Goal: Book appointment/travel/reservation

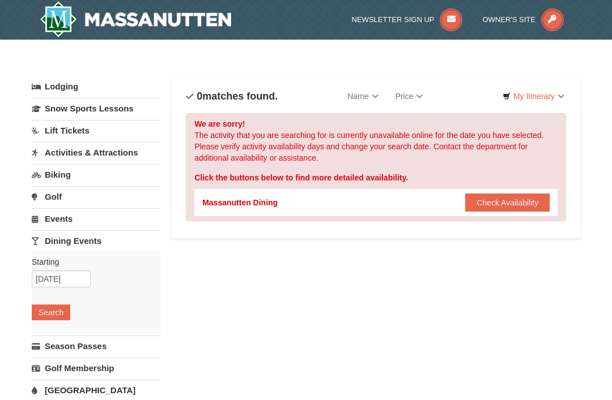
click at [527, 206] on button "Check Availability" at bounding box center [507, 203] width 84 height 18
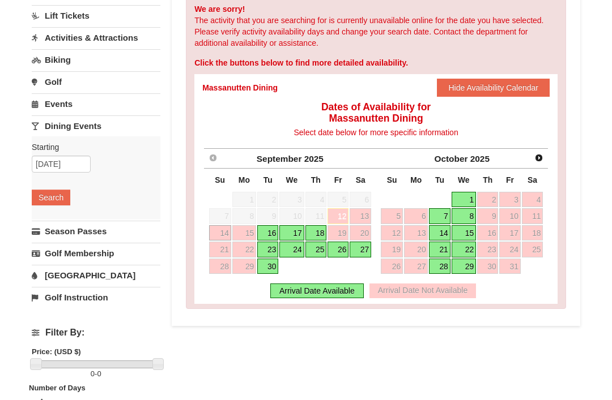
scroll to position [116, 0]
click at [439, 208] on link "7" at bounding box center [439, 216] width 21 height 16
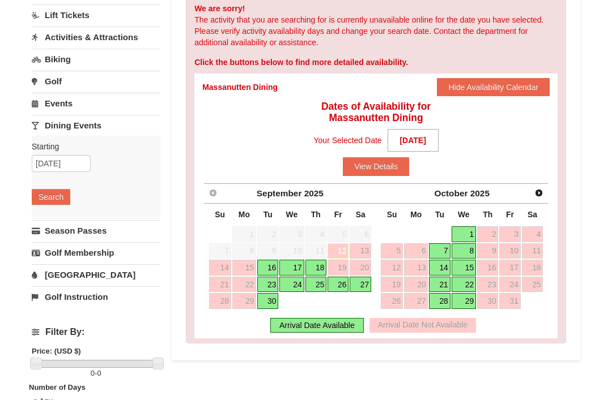
click at [374, 161] on button "View Details" at bounding box center [376, 166] width 66 height 18
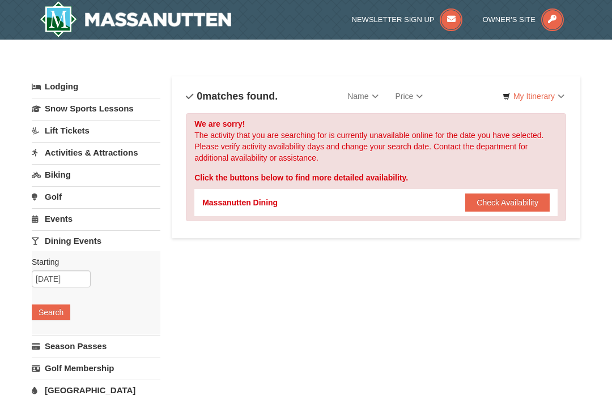
scroll to position [152, 0]
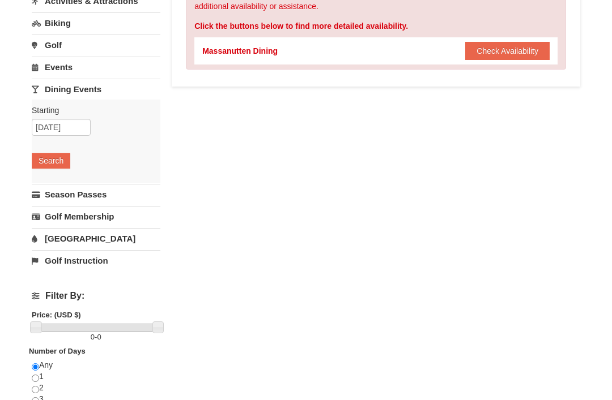
click at [73, 96] on link "Dining Events" at bounding box center [96, 89] width 129 height 21
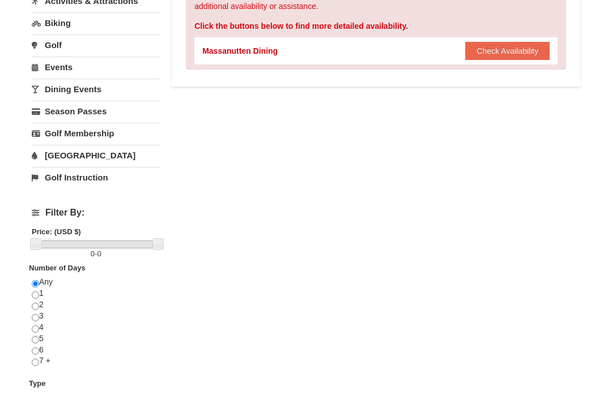
click at [61, 92] on link "Dining Events" at bounding box center [96, 89] width 129 height 21
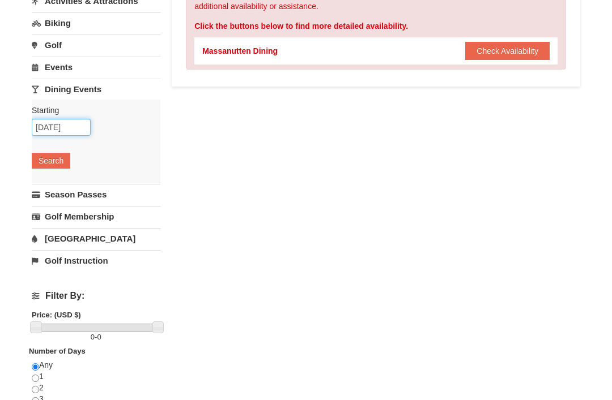
click at [58, 130] on input "[DATE]" at bounding box center [61, 127] width 59 height 17
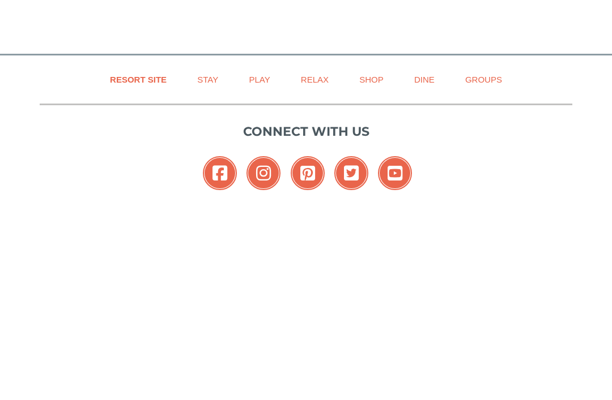
scroll to position [519, 0]
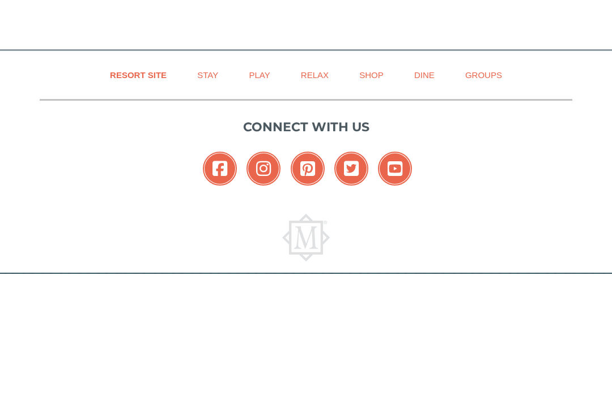
type input "10/8/2025"
click at [139, 189] on link "Resort Site" at bounding box center [138, 201] width 85 height 25
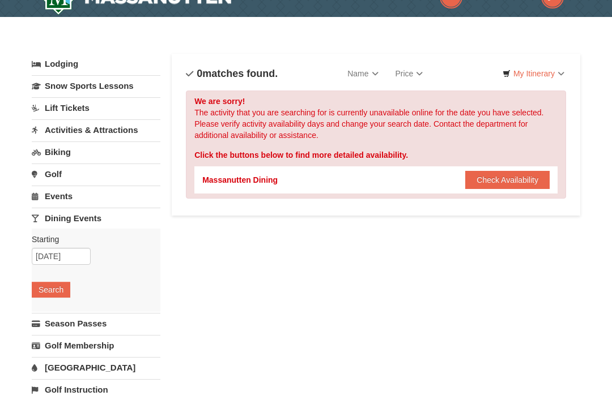
scroll to position [0, 0]
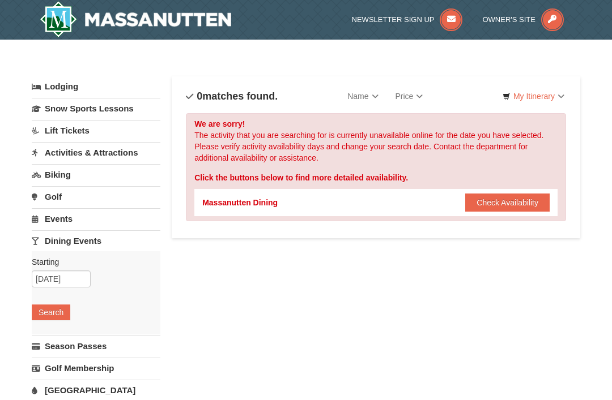
click at [533, 15] on span "Owner's Site" at bounding box center [508, 19] width 53 height 8
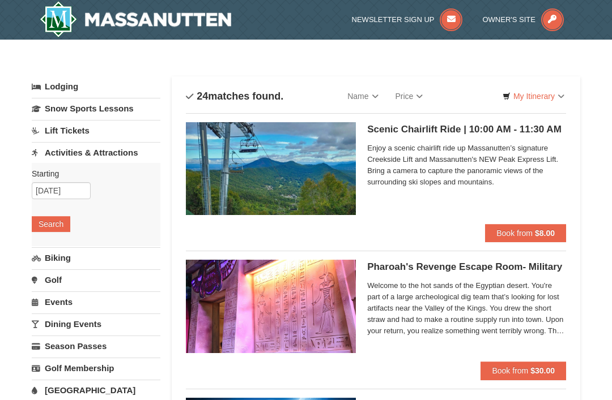
click at [42, 253] on link "Biking" at bounding box center [96, 257] width 129 height 21
click at [41, 252] on button "Search" at bounding box center [51, 246] width 39 height 16
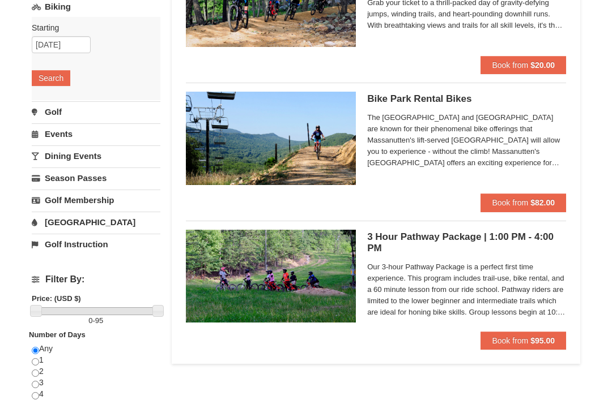
scroll to position [168, 0]
click at [60, 220] on link "[GEOGRAPHIC_DATA]" at bounding box center [96, 222] width 129 height 21
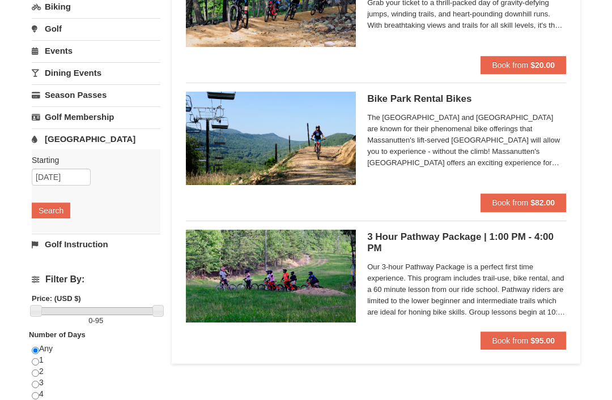
click at [43, 214] on button "Search" at bounding box center [51, 211] width 39 height 16
